Goal: Task Accomplishment & Management: Use online tool/utility

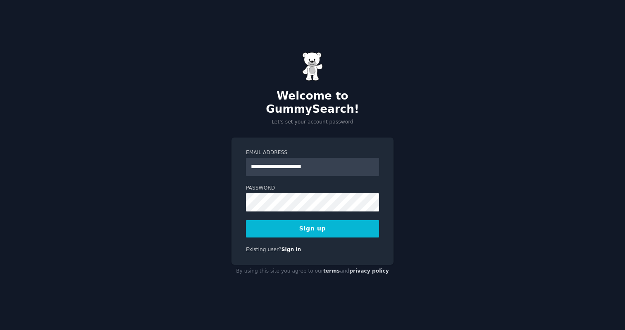
type input "**********"
click at [312, 222] on button "Sign up" at bounding box center [312, 228] width 133 height 17
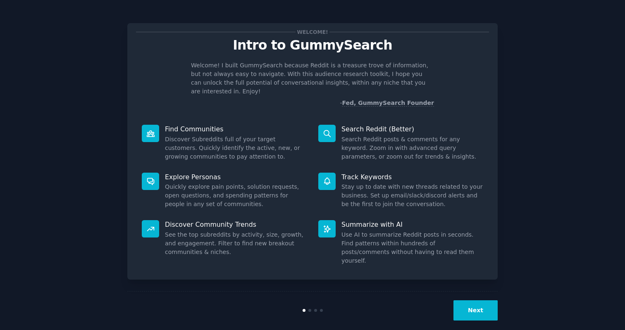
click at [471, 300] on button "Next" at bounding box center [475, 310] width 44 height 20
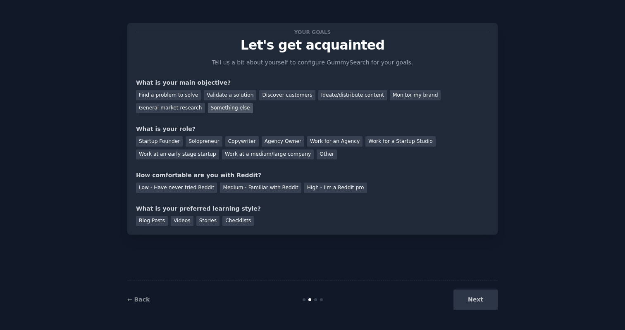
click at [217, 105] on div "Something else" at bounding box center [230, 108] width 45 height 10
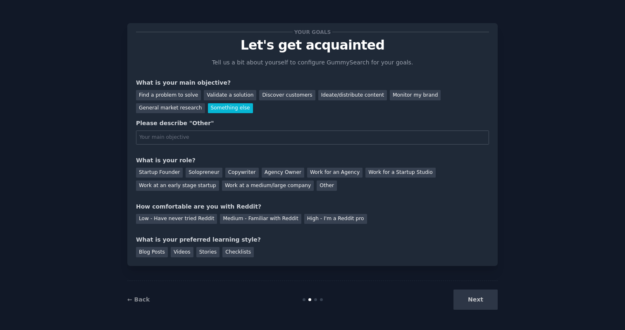
type input "u"
type input "build"
click at [168, 185] on div "Work at an early stage startup" at bounding box center [177, 186] width 83 height 10
click at [234, 220] on div "Medium - Familiar with Reddit" at bounding box center [260, 219] width 81 height 10
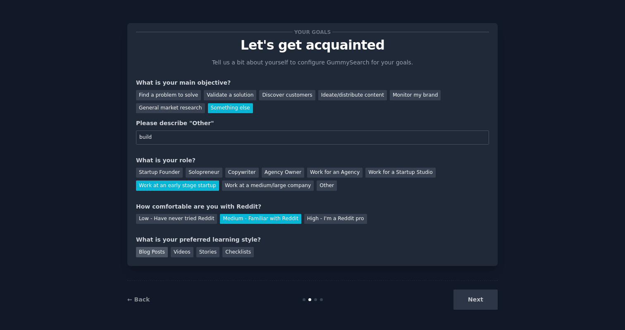
click at [164, 252] on div "Blog Posts" at bounding box center [152, 252] width 32 height 10
click at [234, 254] on div "Checklists" at bounding box center [237, 252] width 31 height 10
click at [471, 301] on button "Next" at bounding box center [475, 300] width 44 height 20
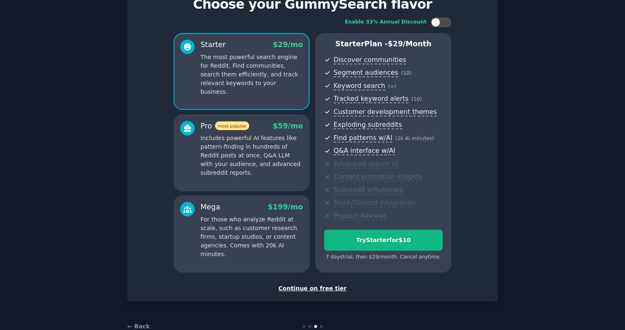
scroll to position [42, 0]
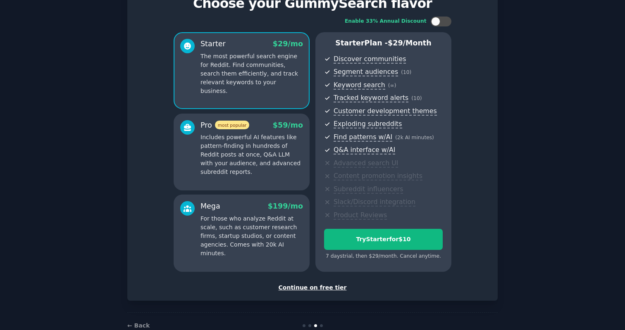
click at [321, 284] on div "Continue on free tier" at bounding box center [312, 288] width 353 height 9
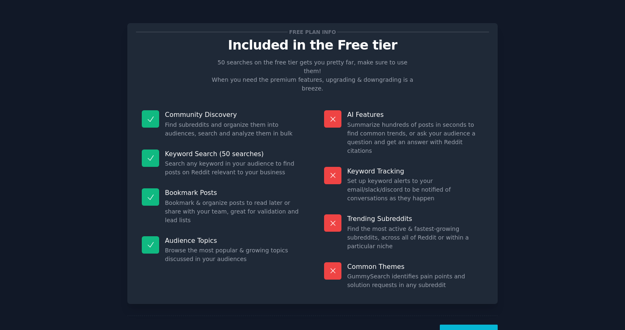
click at [466, 325] on button "Let's Go!" at bounding box center [469, 335] width 58 height 20
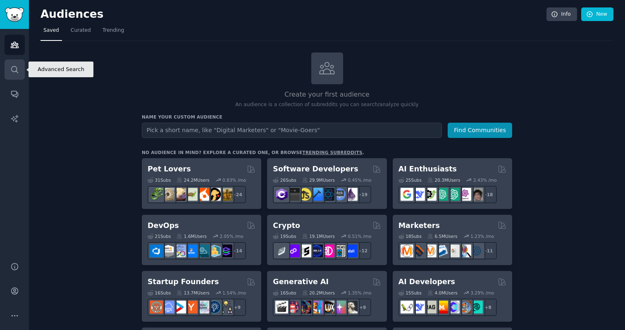
click at [19, 69] on icon "Sidebar" at bounding box center [14, 69] width 9 height 9
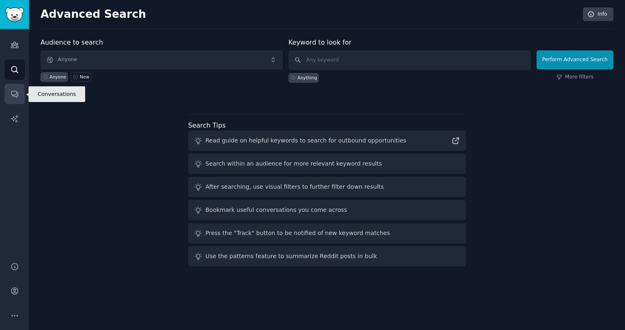
click at [17, 96] on icon "Sidebar" at bounding box center [14, 94] width 7 height 7
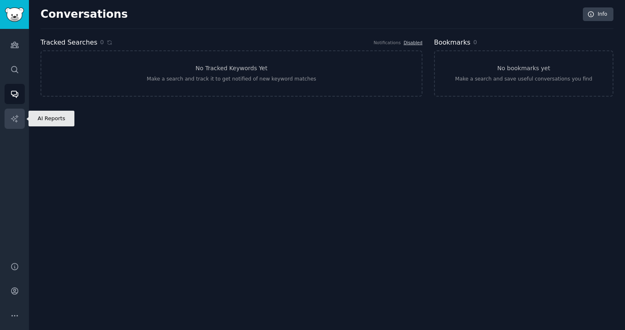
click at [19, 120] on icon "Sidebar" at bounding box center [14, 118] width 9 height 9
